Goal: Navigation & Orientation: Understand site structure

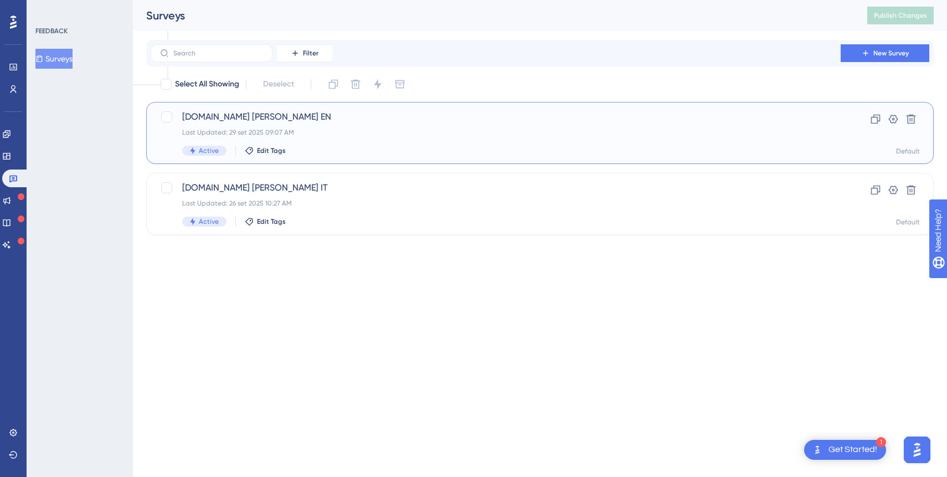
click at [426, 139] on div "[DOMAIN_NAME] [PERSON_NAME] EN Last Updated: 29 set 2025 09:07 AM Active Edit T…" at bounding box center [495, 132] width 627 height 45
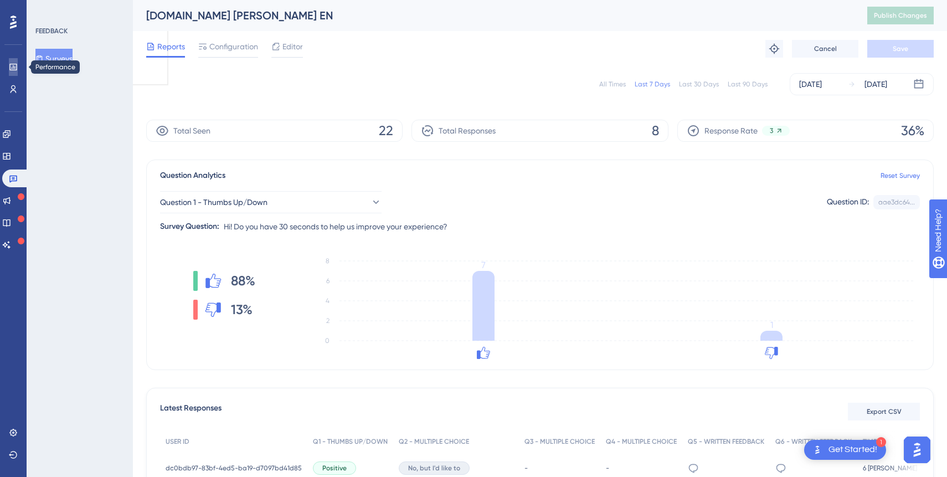
click at [11, 68] on icon at bounding box center [13, 67] width 9 height 9
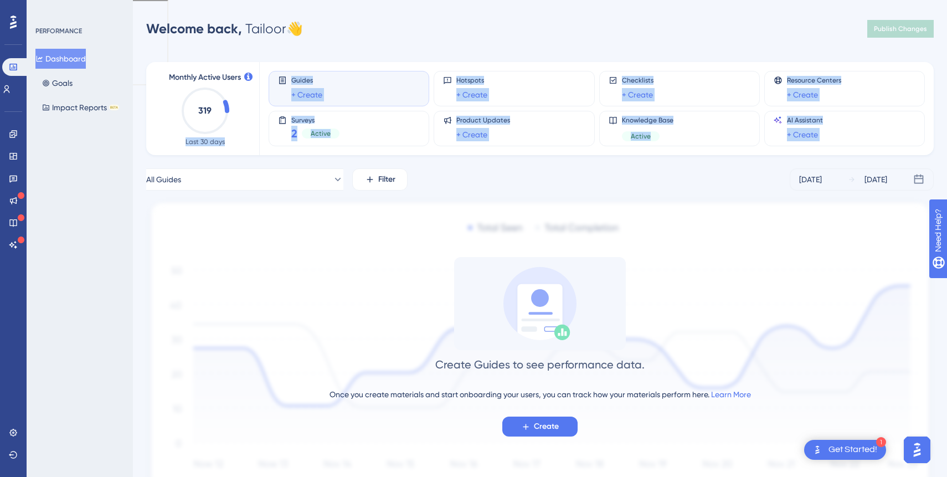
drag, startPoint x: 245, startPoint y: 139, endPoint x: 252, endPoint y: 161, distance: 23.3
click at [252, 162] on div "Monthly Active Users 319 Last 30 days Guides + Create Hotspots + Create Checkli…" at bounding box center [539, 272] width 787 height 446
click at [256, 137] on div "Monthly Active Users 319 Last 30 days" at bounding box center [205, 108] width 109 height 93
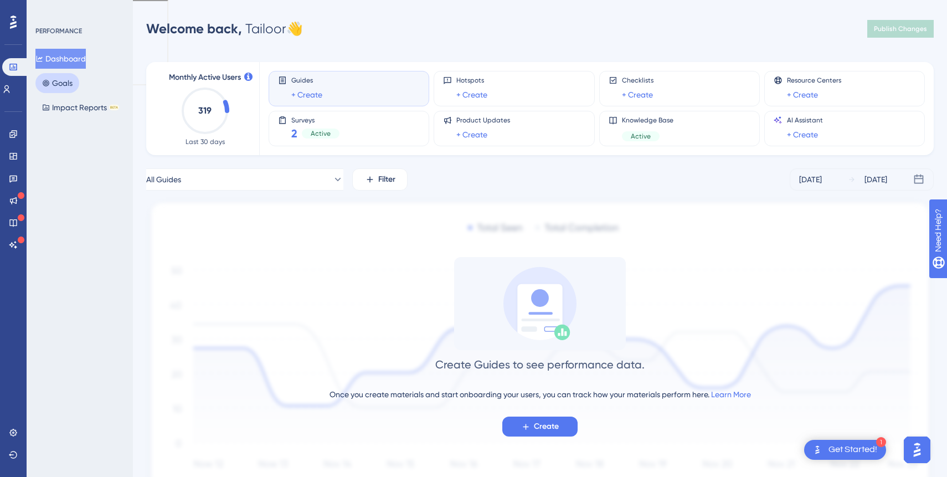
click at [63, 79] on button "Goals" at bounding box center [57, 83] width 44 height 20
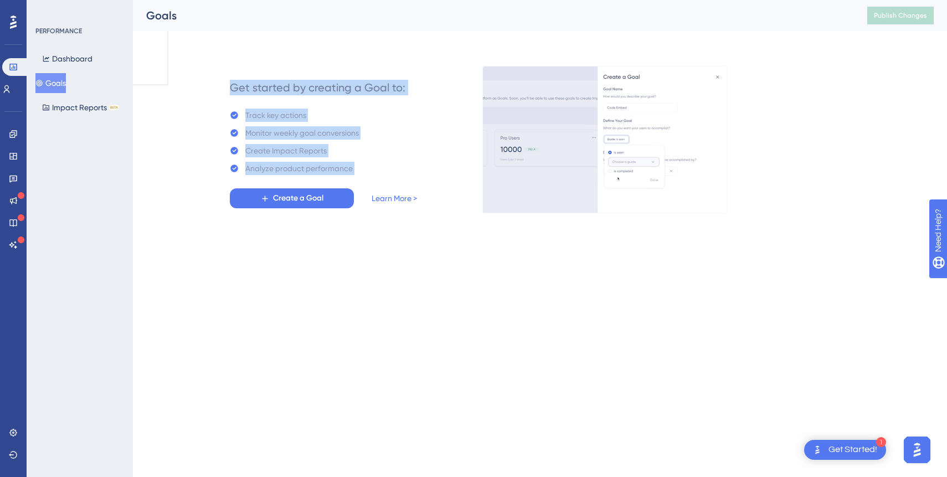
drag, startPoint x: 230, startPoint y: 86, endPoint x: 376, endPoint y: 176, distance: 171.8
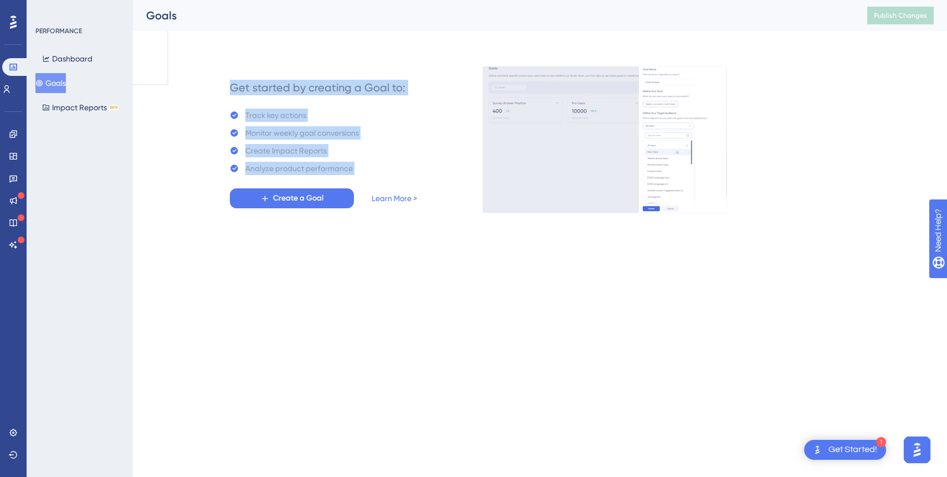
click at [376, 176] on div "Get started by creating a Goal to: Track key actions Monitor weekly goal conver…" at bounding box center [323, 139] width 187 height 137
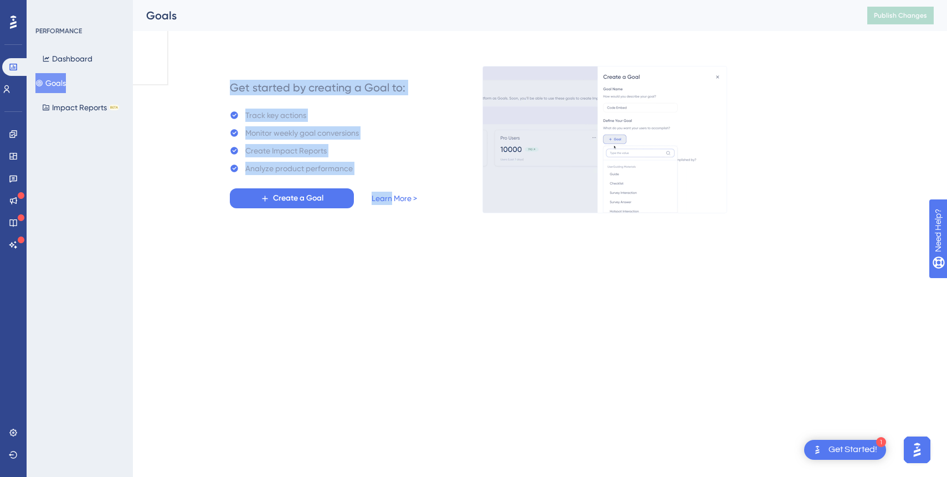
drag, startPoint x: 376, startPoint y: 176, endPoint x: 233, endPoint y: 93, distance: 165.2
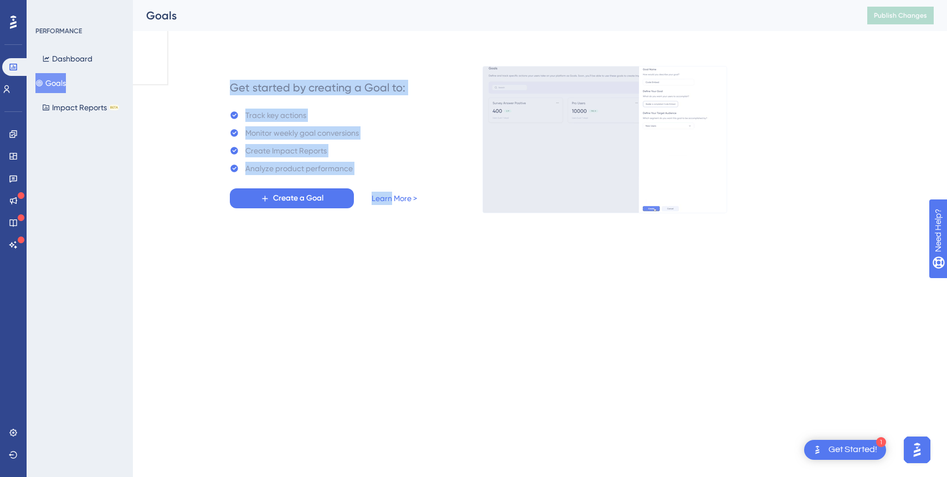
click at [233, 93] on div "Get started by creating a Goal to: Track key actions Monitor weekly goal conver…" at bounding box center [323, 139] width 187 height 137
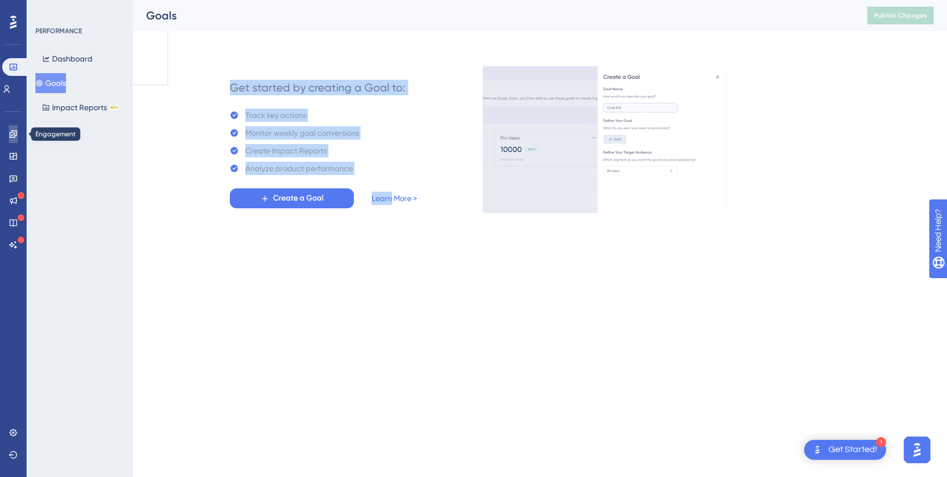
click at [11, 137] on icon at bounding box center [12, 133] width 7 height 7
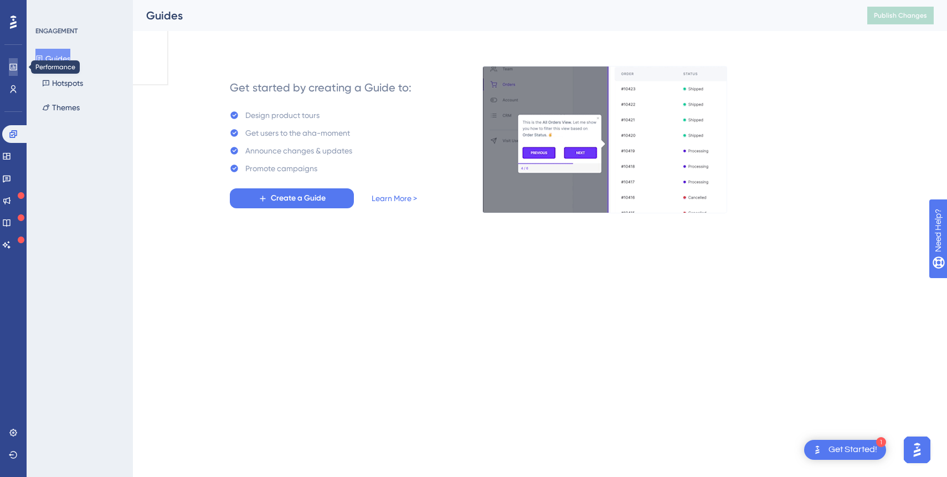
click at [14, 65] on icon at bounding box center [13, 67] width 9 height 9
